Goal: Obtain resource: Obtain resource

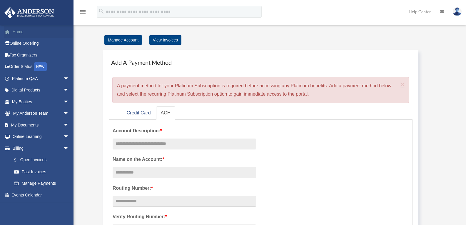
click at [19, 30] on link "Home" at bounding box center [41, 32] width 74 height 12
click at [19, 31] on link "Home" at bounding box center [41, 32] width 74 height 12
click at [457, 12] on img at bounding box center [457, 11] width 9 height 9
click at [456, 12] on img at bounding box center [457, 11] width 9 height 9
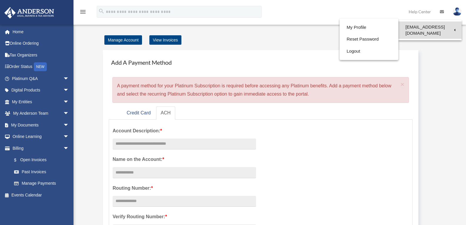
click at [440, 28] on link "[EMAIL_ADDRESS][DOMAIN_NAME]" at bounding box center [430, 29] width 63 height 17
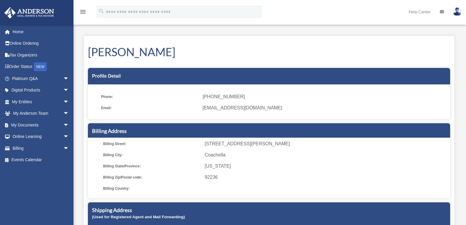
click at [457, 12] on img at bounding box center [457, 11] width 9 height 9
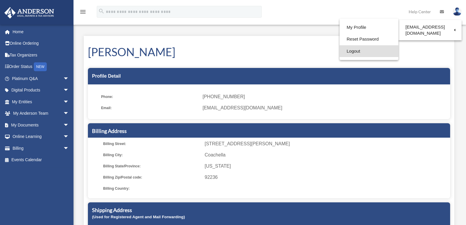
click at [345, 49] on link "Logout" at bounding box center [369, 51] width 59 height 12
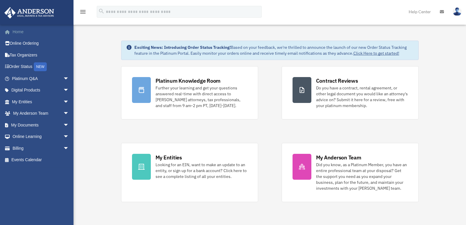
click at [17, 31] on link "Home" at bounding box center [41, 32] width 74 height 12
click at [456, 12] on img at bounding box center [457, 11] width 9 height 9
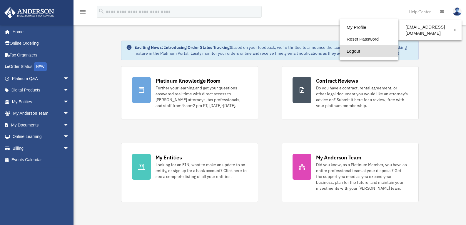
click at [348, 51] on link "Logout" at bounding box center [369, 51] width 59 height 12
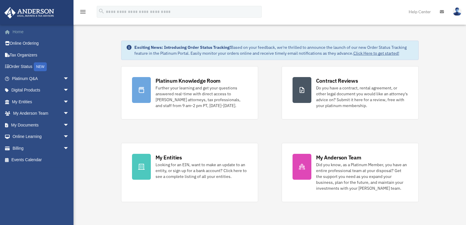
click at [20, 31] on link "Home" at bounding box center [41, 32] width 74 height 12
click at [63, 79] on span "arrow_drop_down" at bounding box center [69, 79] width 12 height 12
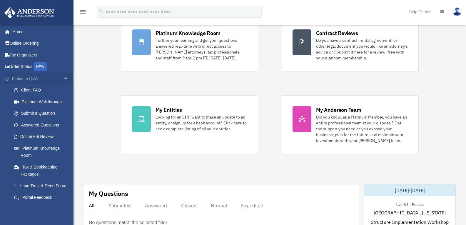
click at [63, 77] on span "arrow_drop_up" at bounding box center [69, 79] width 12 height 12
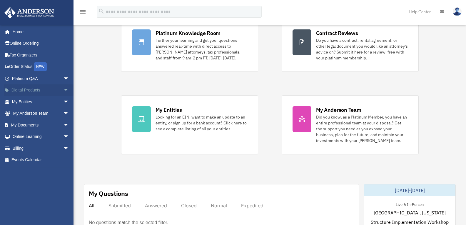
click at [63, 89] on span "arrow_drop_down" at bounding box center [69, 90] width 12 height 12
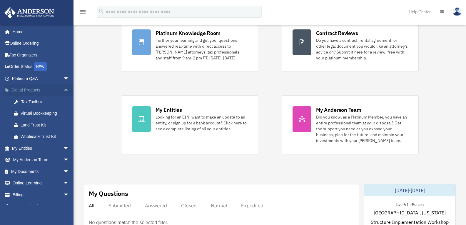
click at [63, 89] on span "arrow_drop_up" at bounding box center [69, 90] width 12 height 12
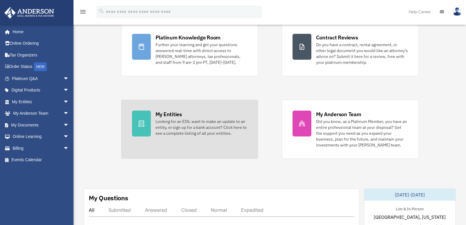
scroll to position [43, 0]
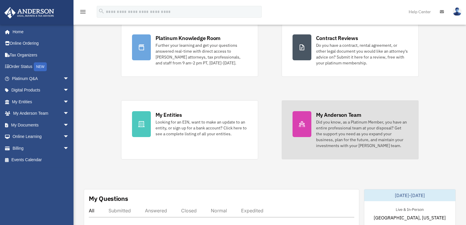
click at [304, 123] on icon at bounding box center [302, 124] width 7 height 7
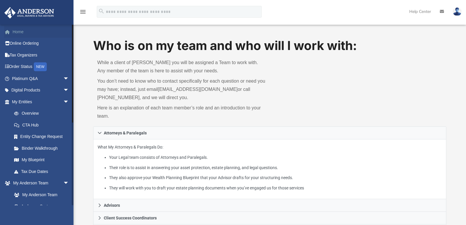
click at [16, 28] on link "Home" at bounding box center [41, 32] width 74 height 12
click at [14, 33] on link "Home" at bounding box center [41, 32] width 74 height 12
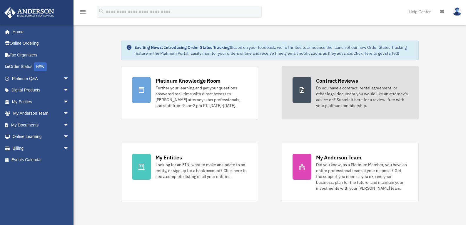
click at [333, 94] on div "Do you have a contract, rental agreement, or other legal document you would lik…" at bounding box center [362, 97] width 92 height 24
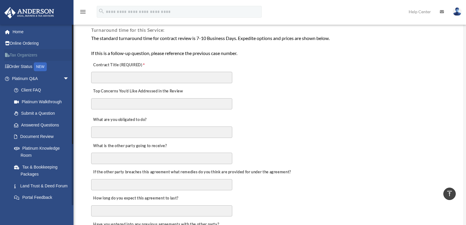
scroll to position [119, 0]
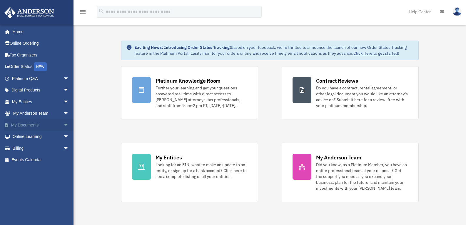
click at [63, 125] on span "arrow_drop_down" at bounding box center [69, 125] width 12 height 12
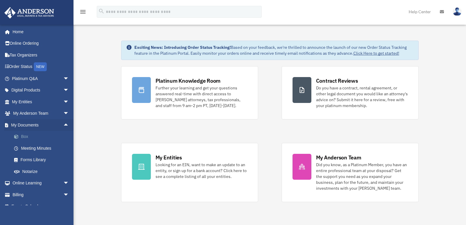
click at [23, 136] on link "Box" at bounding box center [43, 137] width 70 height 12
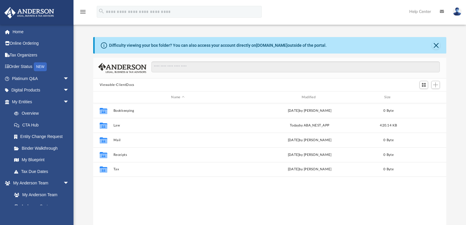
scroll to position [129, 349]
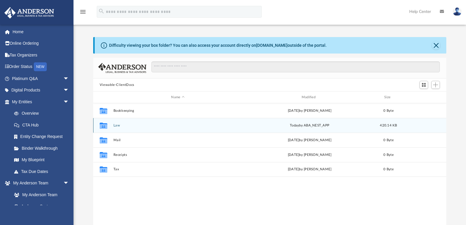
click at [117, 126] on button "Law" at bounding box center [177, 126] width 129 height 4
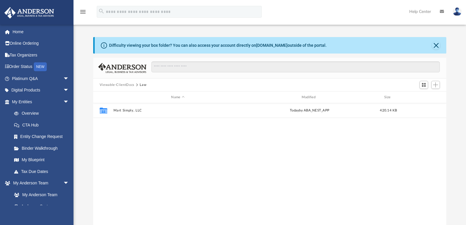
click at [117, 126] on div "Collaborated Folder Mart Simply, LLC today by ABA_NEST_APP 420.14 KB" at bounding box center [270, 164] width 354 height 122
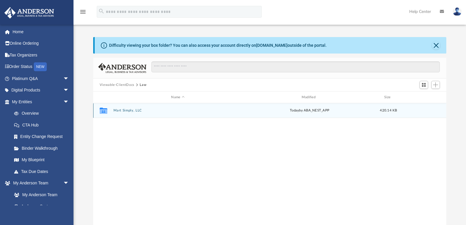
click at [130, 113] on div "Collaborated Folder Mart Simply, LLC today by ABA_NEST_APP 420.14 KB" at bounding box center [270, 110] width 354 height 15
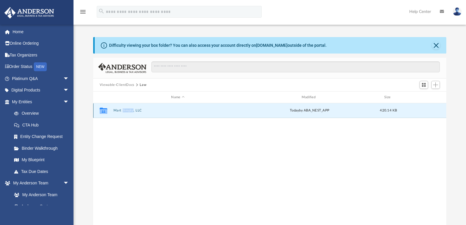
click at [130, 113] on div "Collaborated Folder Mart Simply, LLC today by ABA_NEST_APP 420.14 KB" at bounding box center [270, 110] width 354 height 15
click at [144, 140] on div "Collaborated Folder Mart Simply, LLC today by ABA_NEST_APP 420.14 KB" at bounding box center [270, 164] width 354 height 122
click at [140, 111] on button "Mart Simply, LLC" at bounding box center [177, 111] width 129 height 4
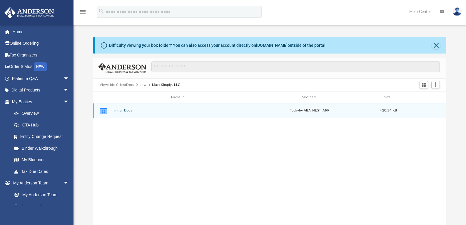
click at [127, 110] on button "Initial Docs" at bounding box center [177, 111] width 129 height 4
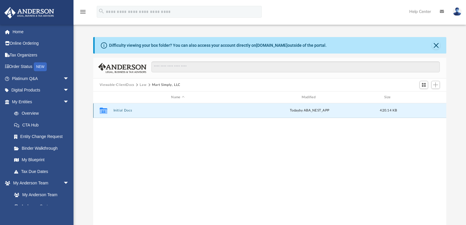
click at [127, 110] on button "Initial Docs" at bounding box center [177, 111] width 129 height 4
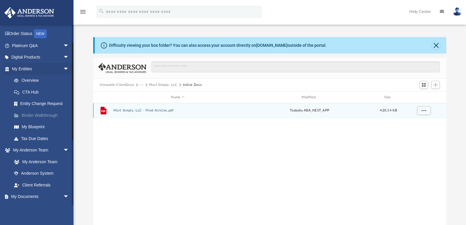
scroll to position [34, 0]
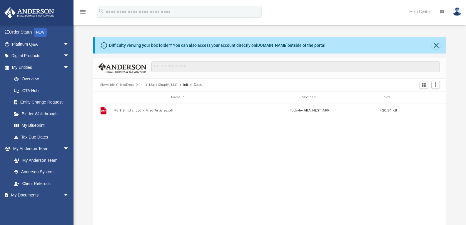
click at [121, 84] on button "Viewable-ClientDocs" at bounding box center [117, 84] width 35 height 5
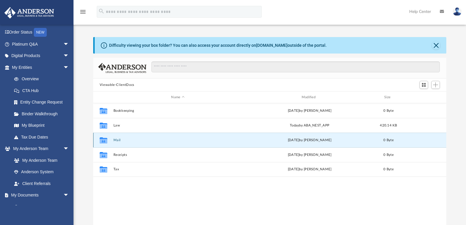
click at [113, 140] on button "Mail" at bounding box center [177, 140] width 129 height 4
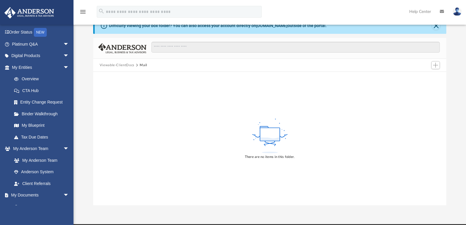
scroll to position [20, 0]
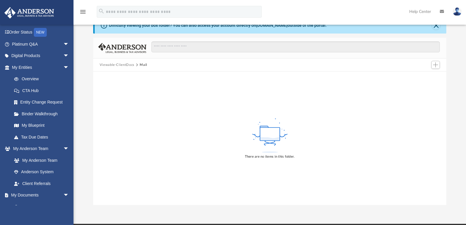
click at [122, 64] on button "Viewable-ClientDocs" at bounding box center [117, 64] width 35 height 5
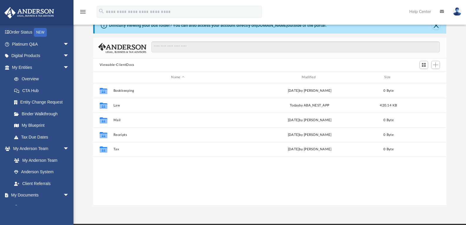
scroll to position [129, 349]
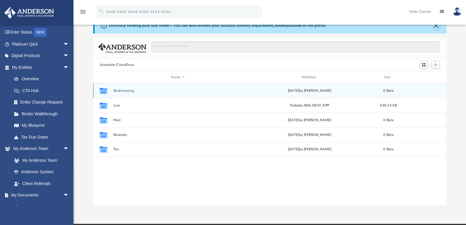
click at [121, 91] on button "Bookkeeping" at bounding box center [177, 91] width 129 height 4
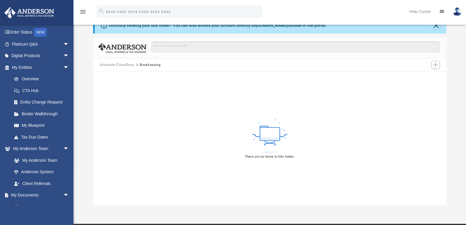
click at [113, 64] on button "Viewable-ClientDocs" at bounding box center [117, 64] width 35 height 5
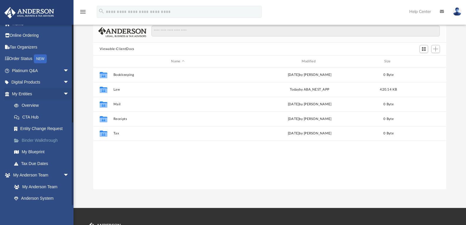
scroll to position [0, 0]
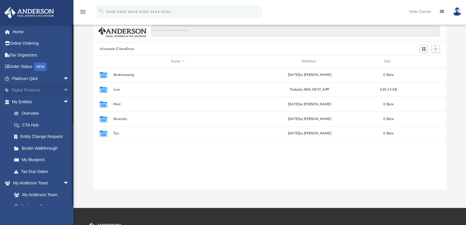
click at [63, 90] on span "arrow_drop_down" at bounding box center [69, 90] width 12 height 12
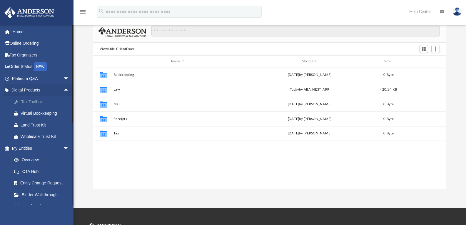
click at [30, 101] on div "Tax Toolbox" at bounding box center [46, 101] width 50 height 7
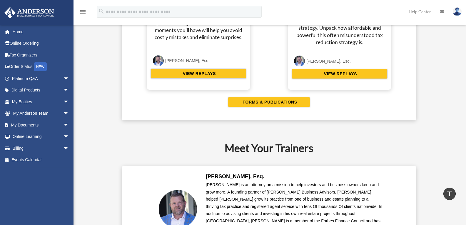
scroll to position [1216, 0]
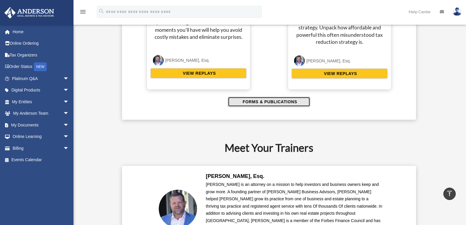
click at [267, 102] on span "FORMS & PUBLICATIONS" at bounding box center [269, 102] width 56 height 6
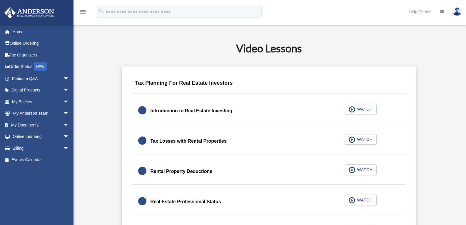
scroll to position [326, 0]
click at [63, 125] on span "arrow_drop_down" at bounding box center [69, 125] width 12 height 12
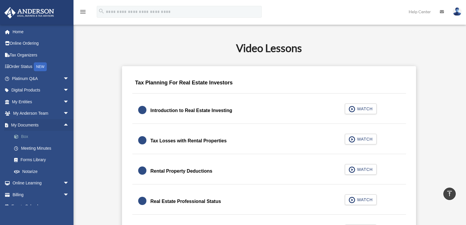
scroll to position [8, 0]
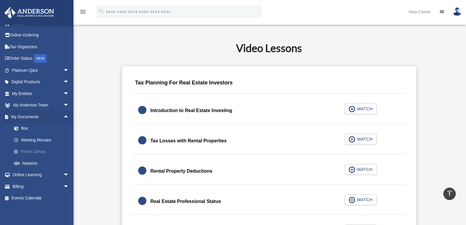
click at [29, 152] on link "Forms Library" at bounding box center [43, 152] width 70 height 12
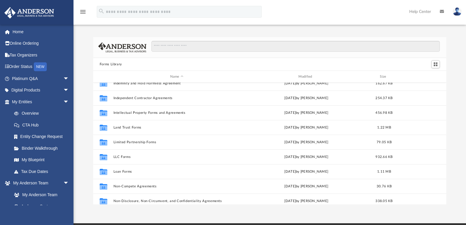
scroll to position [212, 0]
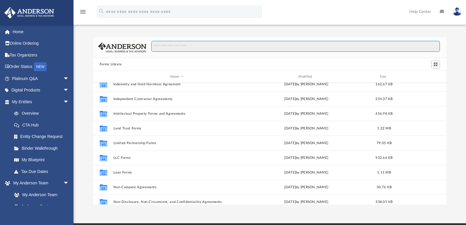
click at [195, 49] on input "Search files and folders" at bounding box center [295, 46] width 289 height 11
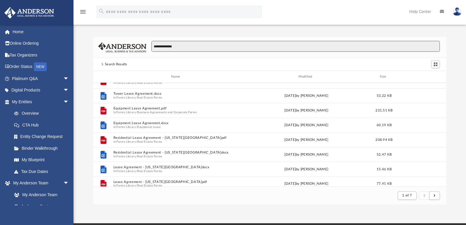
scroll to position [0, 0]
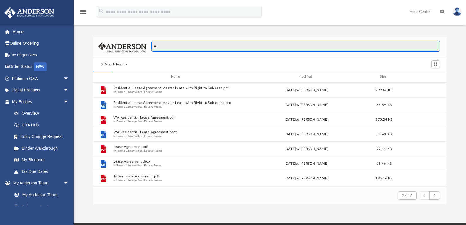
type input "*"
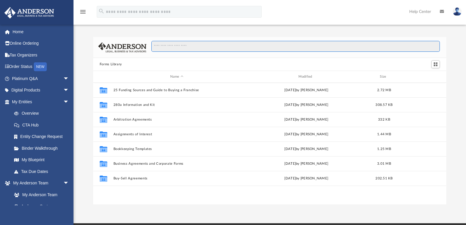
scroll to position [129, 349]
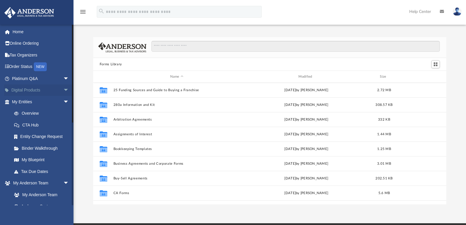
click at [63, 91] on span "arrow_drop_down" at bounding box center [69, 90] width 12 height 12
click at [36, 114] on div "Virtual Bookkeeping" at bounding box center [46, 113] width 50 height 7
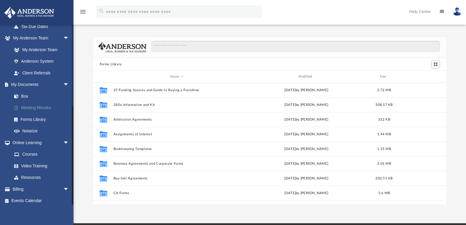
scroll to position [191, 0]
click at [51, 109] on link "Meeting Minutes" at bounding box center [43, 108] width 70 height 12
click at [37, 106] on link "Meeting Minutes" at bounding box center [43, 108] width 70 height 12
